Goal: Navigation & Orientation: Find specific page/section

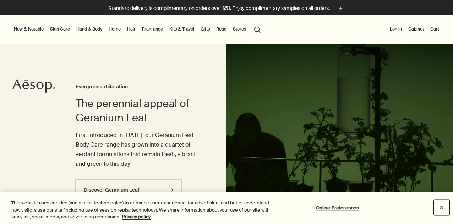
click at [443, 207] on button "Close" at bounding box center [442, 208] width 16 height 16
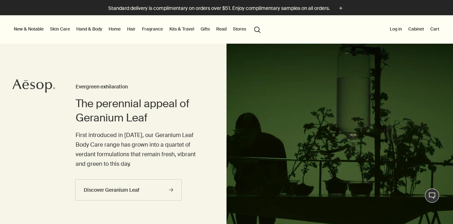
click at [439, 224] on div at bounding box center [226, 224] width 453 height 0
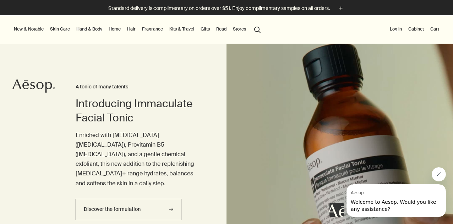
click at [95, 26] on link "Hand & Body" at bounding box center [89, 29] width 29 height 9
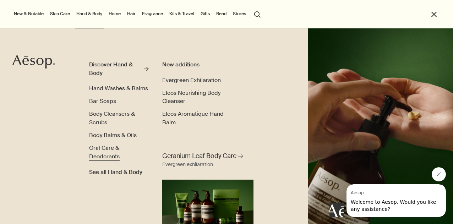
click at [105, 151] on span "Oral Care & Deodorants" at bounding box center [104, 152] width 31 height 16
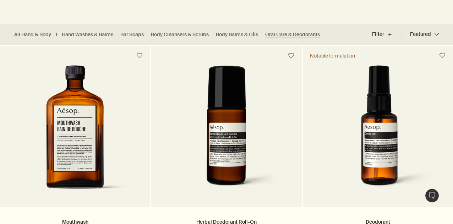
scroll to position [206, 0]
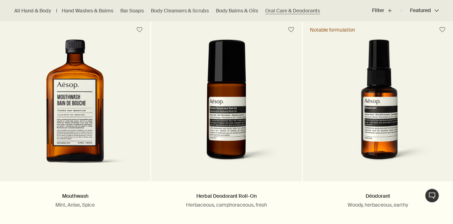
click at [439, 18] on div at bounding box center [226, 18] width 453 height 0
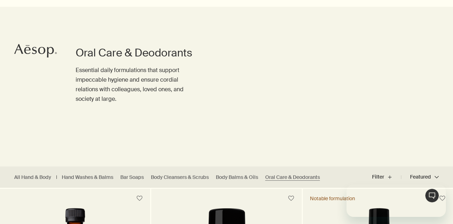
scroll to position [0, 0]
